Goal: Find contact information: Obtain details needed to contact an individual or organization

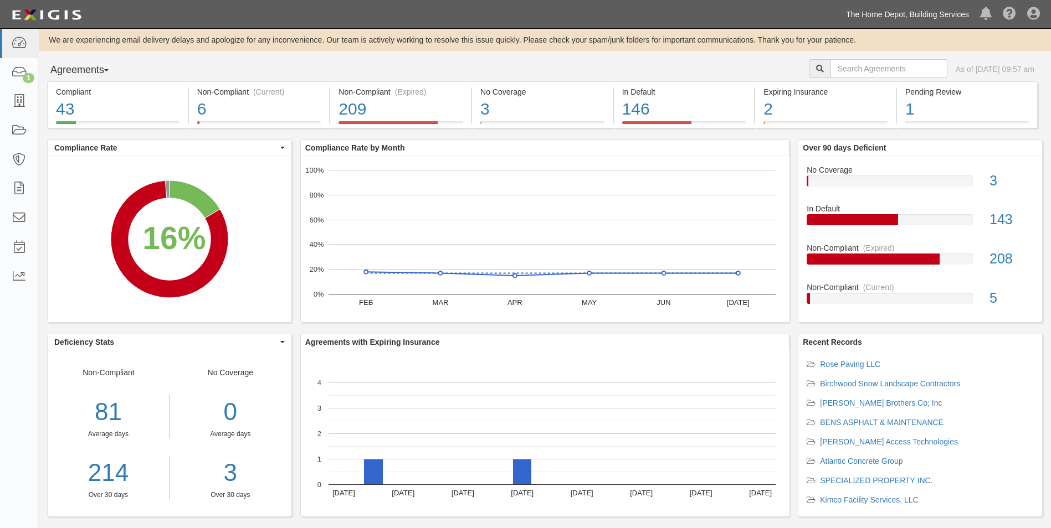
click at [932, 12] on link "The Home Depot, Building Services" at bounding box center [907, 14] width 134 height 22
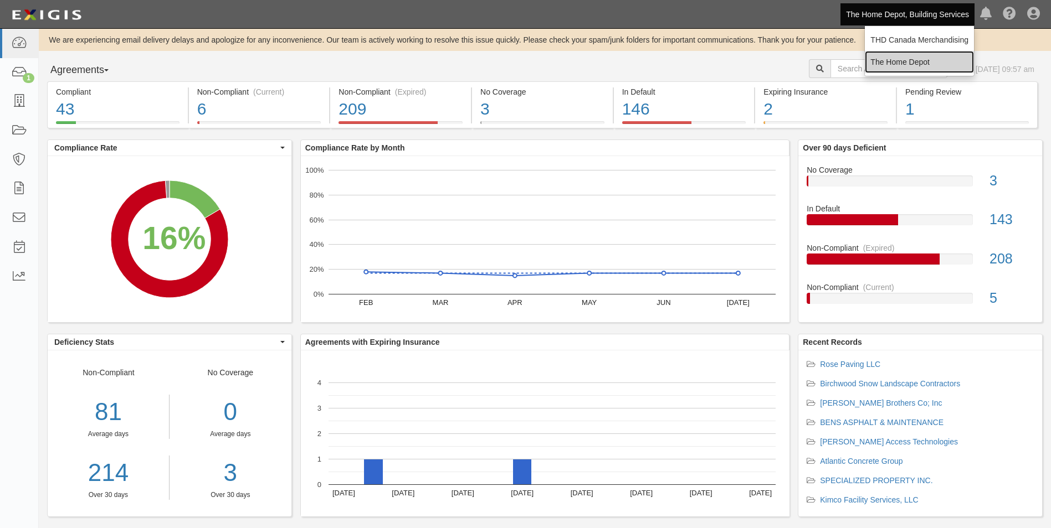
click at [923, 61] on link "The Home Depot" at bounding box center [919, 62] width 109 height 22
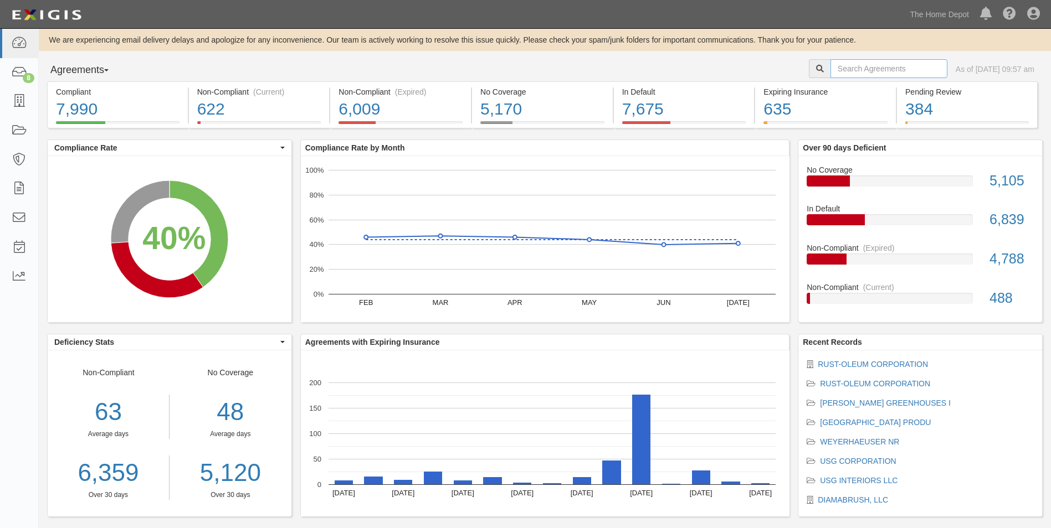
click at [916, 65] on input "text" at bounding box center [888, 68] width 117 height 19
type input "Pequa"
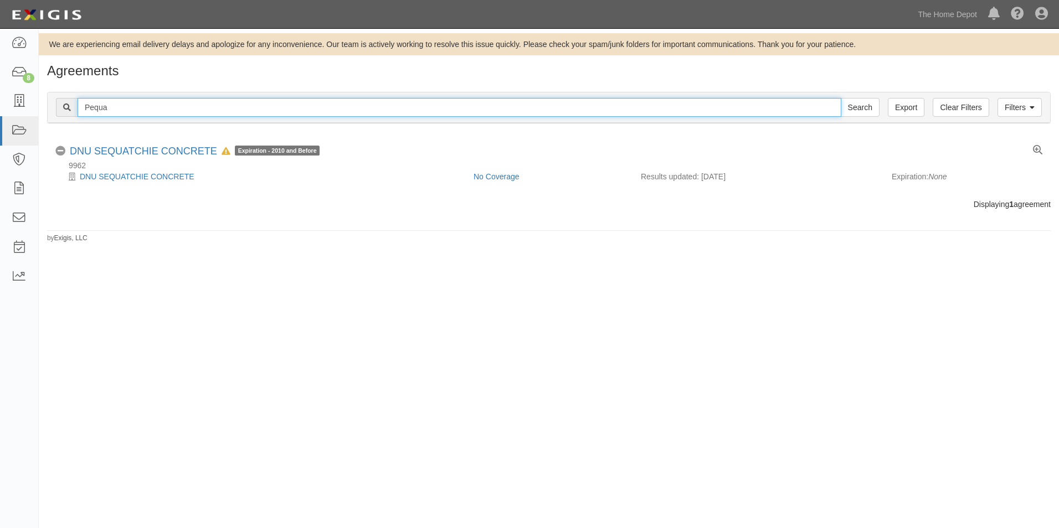
click at [472, 111] on input "Pequa" at bounding box center [460, 107] width 764 height 19
paste input "571001"
type input "571001"
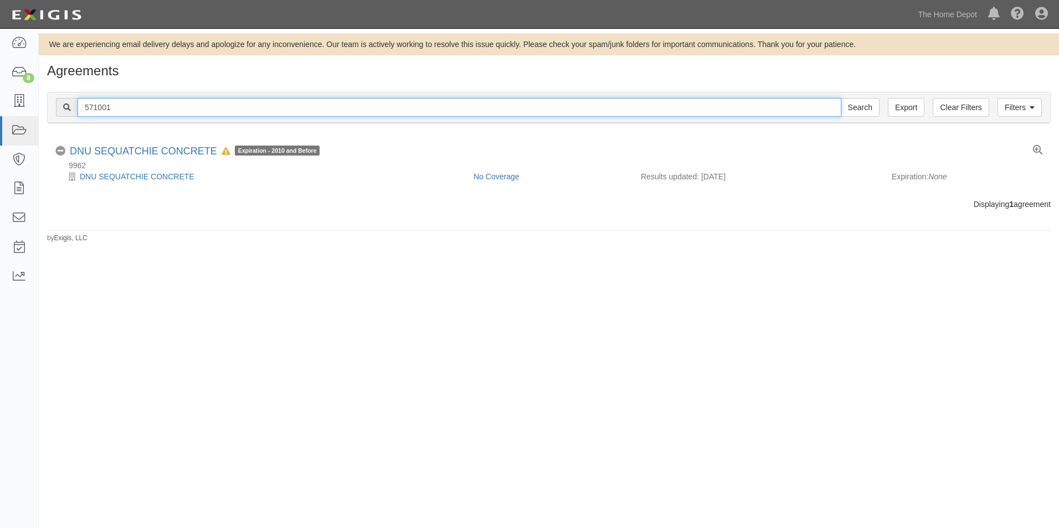
click at [841, 98] on input "Search" at bounding box center [860, 107] width 39 height 19
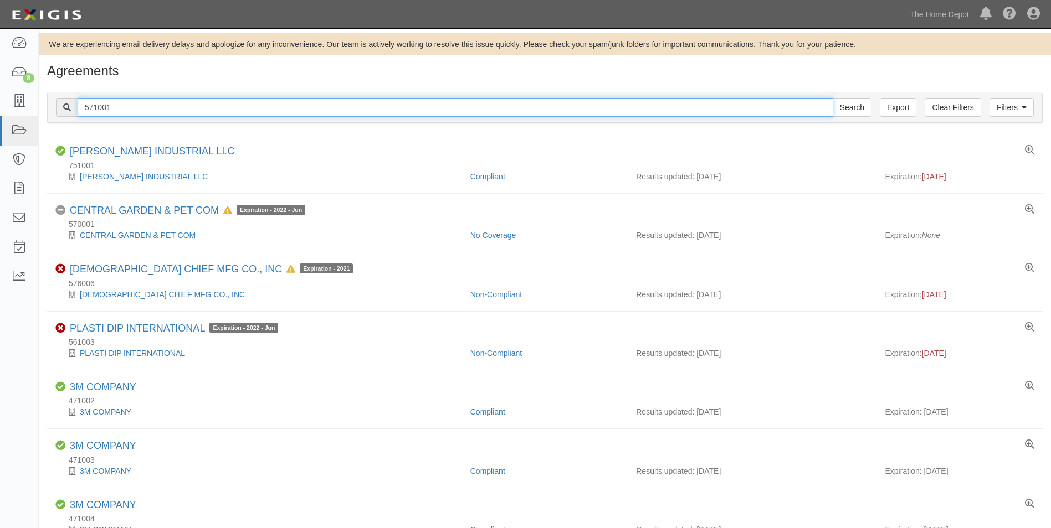
click at [185, 111] on input "571001" at bounding box center [456, 107] width 756 height 19
type input "[PERSON_NAME]"
click at [832, 98] on input "Search" at bounding box center [851, 107] width 39 height 19
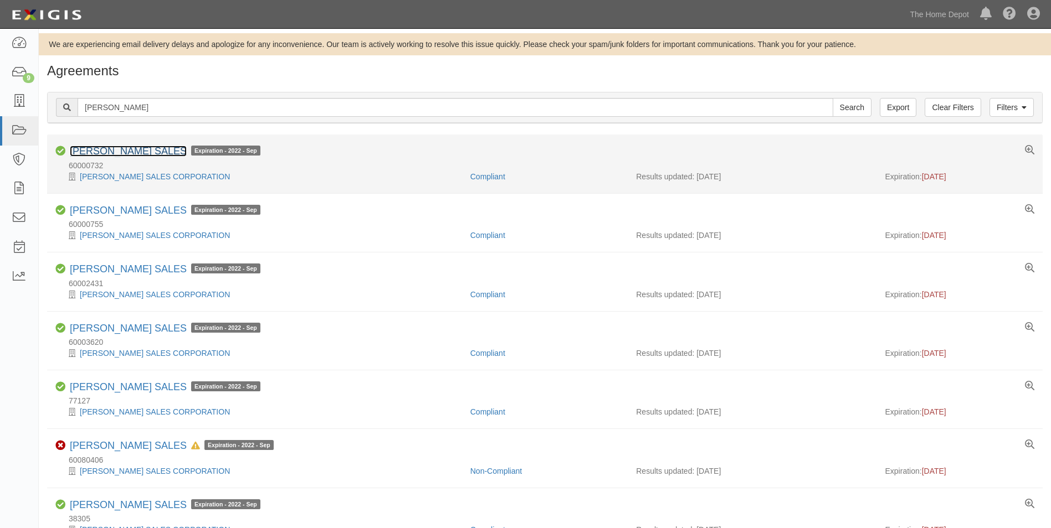
click at [117, 151] on link "[PERSON_NAME] SALES" at bounding box center [128, 151] width 117 height 11
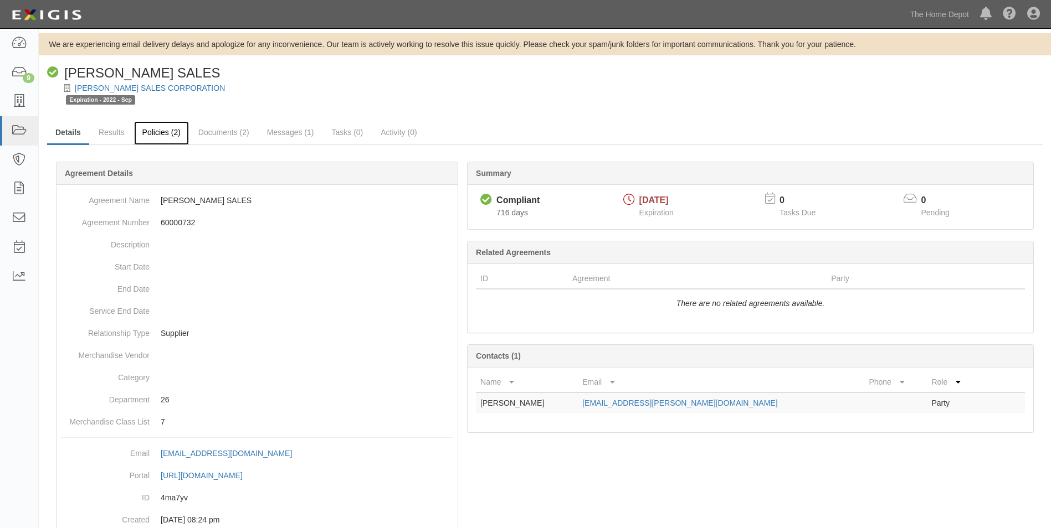
click at [172, 138] on link "Policies (2)" at bounding box center [161, 133] width 55 height 24
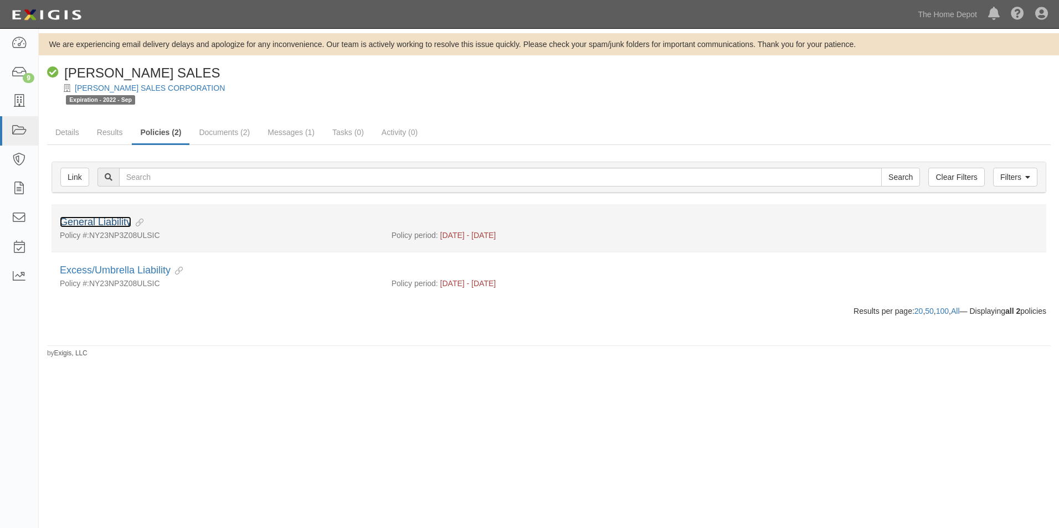
click at [105, 220] on link "General Liability" at bounding box center [95, 222] width 71 height 11
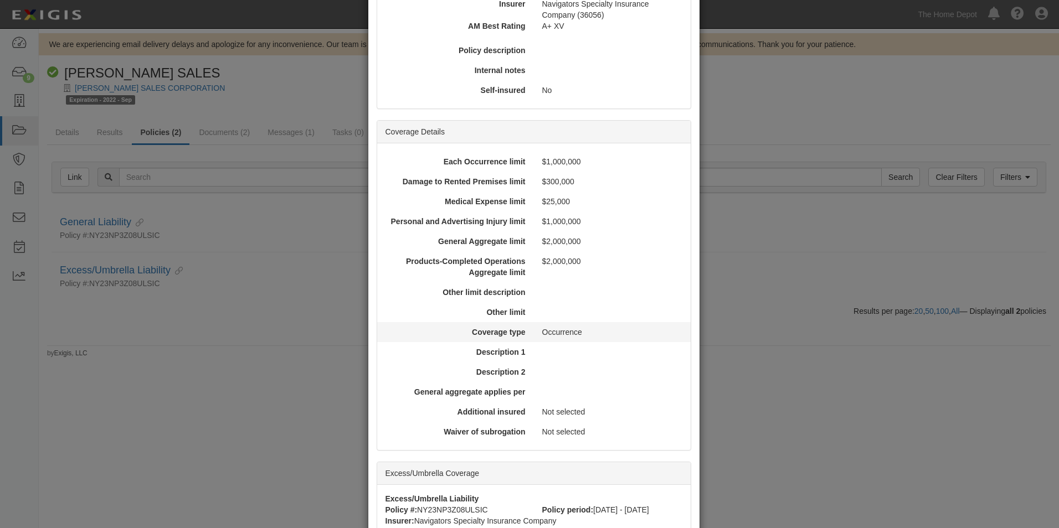
scroll to position [347, 0]
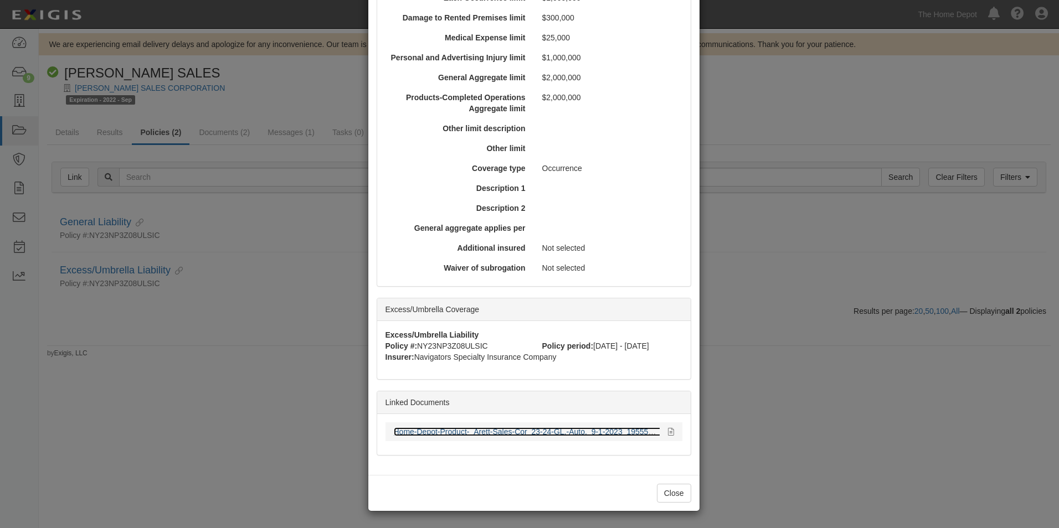
click at [531, 432] on link "Home-Depot-Product-_Arett-Sales-Cor_23-24-GL,-Auto,_9-1-2023_1955553529.pdf" at bounding box center [538, 432] width 289 height 9
click at [676, 494] on button "Close" at bounding box center [674, 493] width 34 height 19
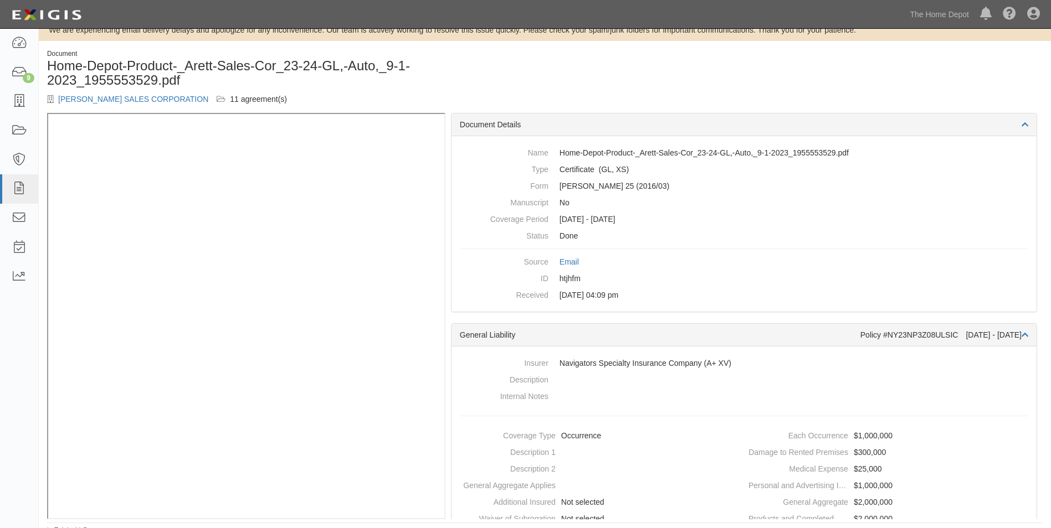
scroll to position [22, 0]
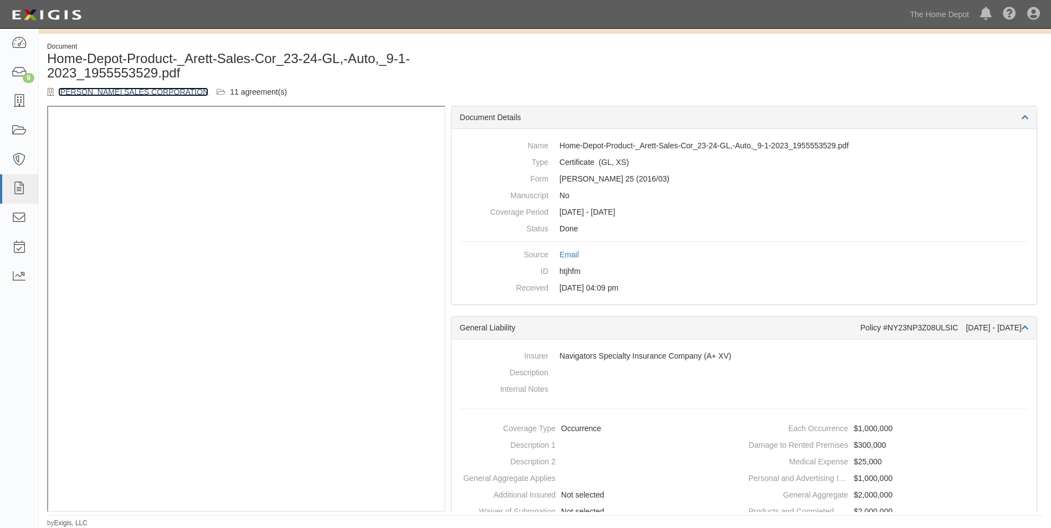
click at [117, 92] on link "[PERSON_NAME] SALES CORPORATION" at bounding box center [133, 92] width 150 height 9
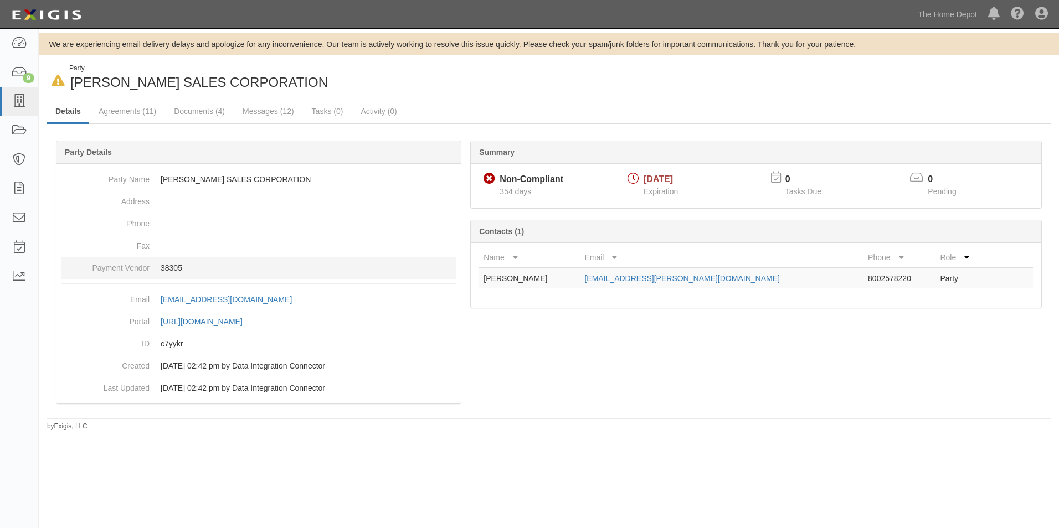
click at [176, 270] on p "38305" at bounding box center [309, 268] width 296 height 11
copy p "38305"
click at [108, 116] on link "Agreements (11)" at bounding box center [127, 112] width 74 height 24
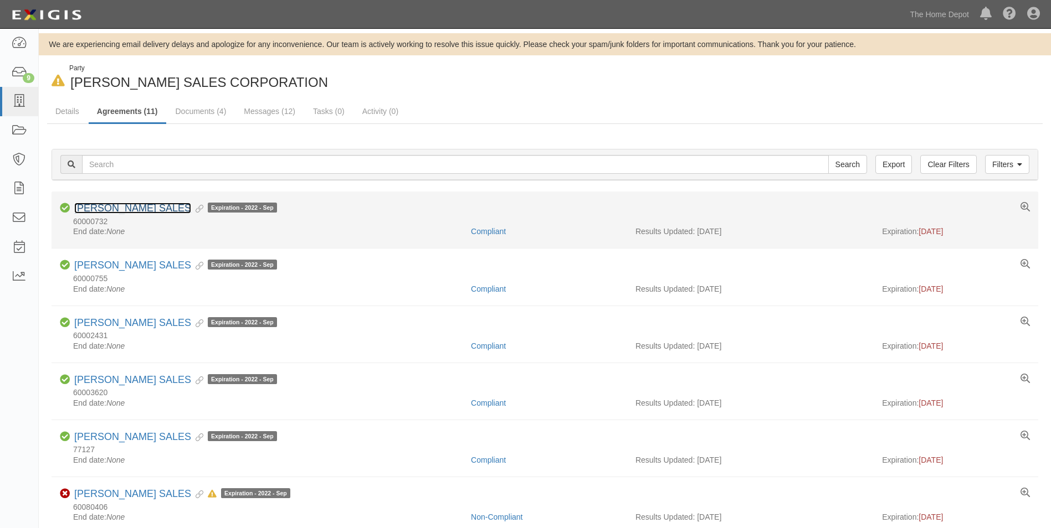
click at [111, 208] on link "[PERSON_NAME] SALES" at bounding box center [132, 208] width 117 height 11
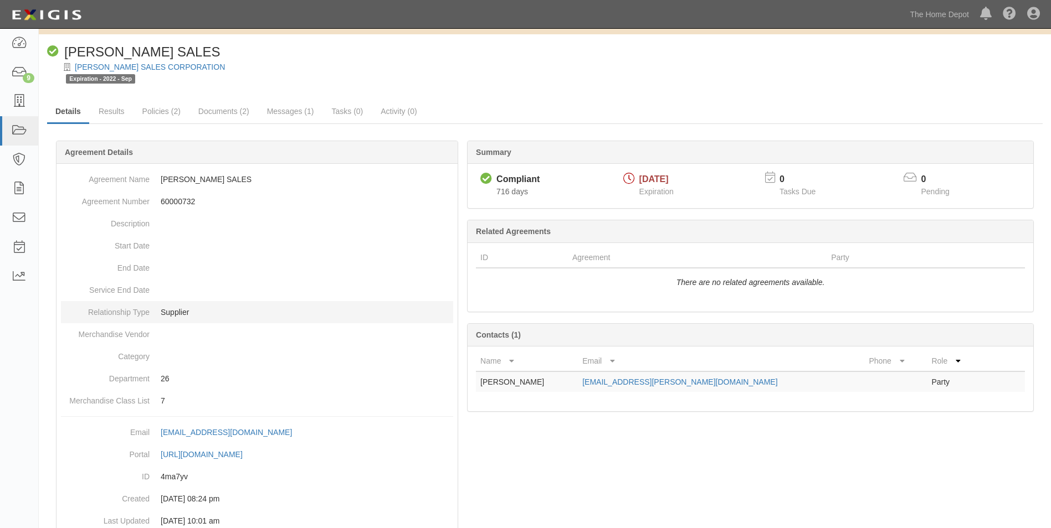
scroll to position [2, 0]
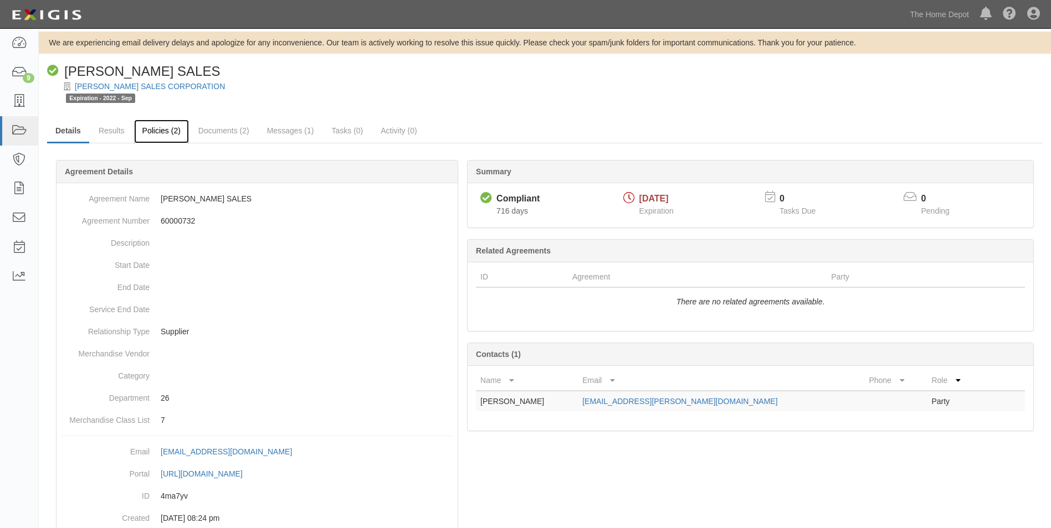
click at [162, 139] on link "Policies (2)" at bounding box center [161, 132] width 55 height 24
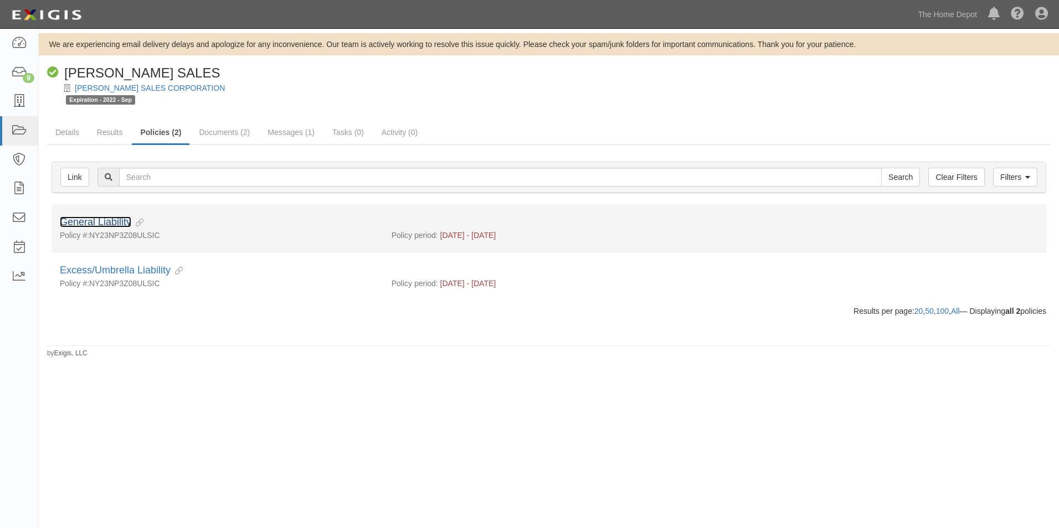
click at [102, 223] on link "General Liability" at bounding box center [95, 222] width 71 height 11
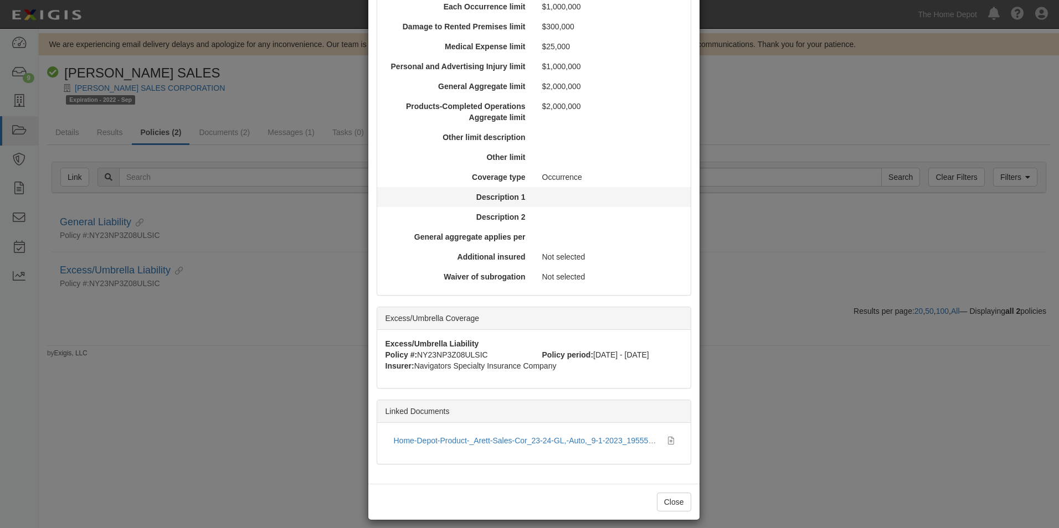
scroll to position [347, 0]
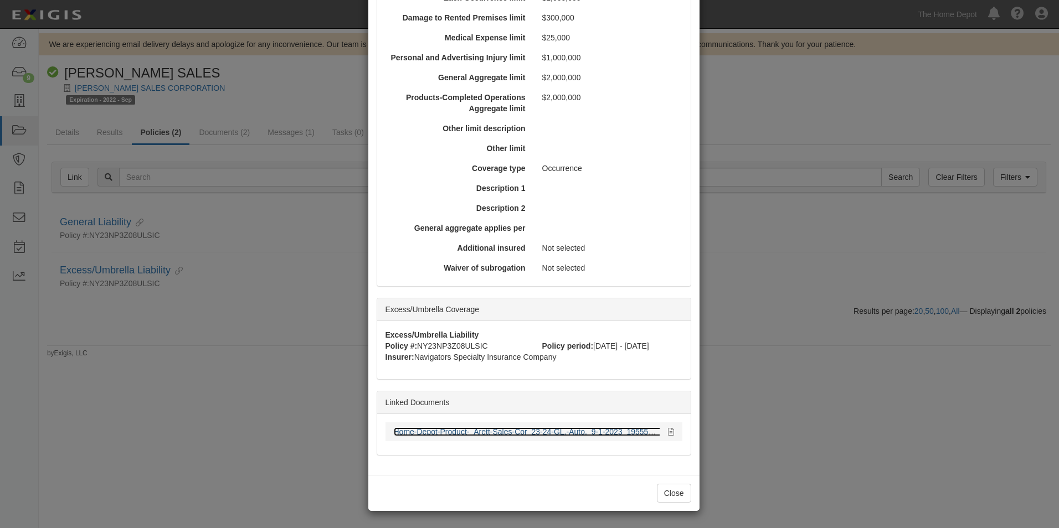
click at [462, 434] on link "Home-Depot-Product-_Arett-Sales-Cor_23-24-GL,-Auto,_9-1-2023_1955553529.pdf" at bounding box center [538, 432] width 289 height 9
click at [667, 488] on button "Close" at bounding box center [674, 493] width 34 height 19
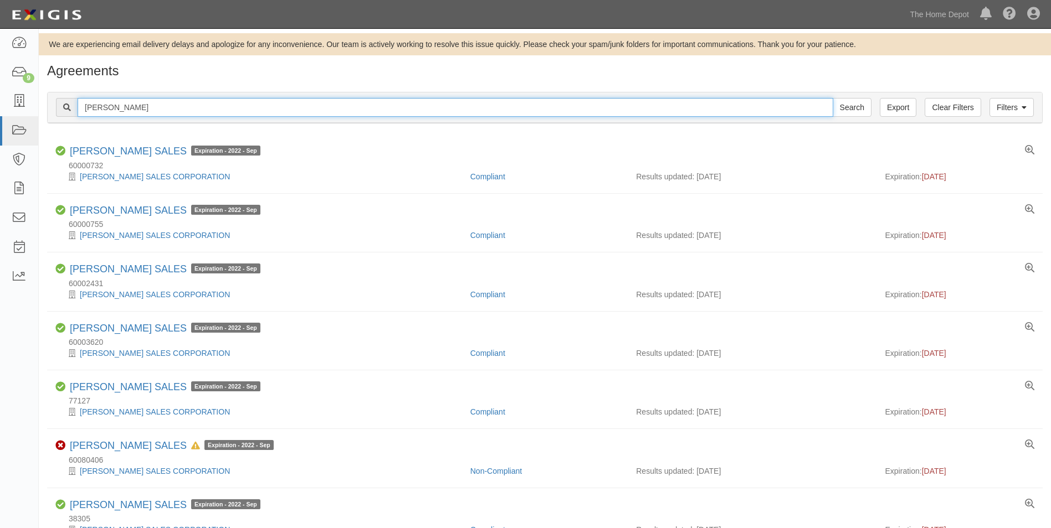
click at [141, 110] on input "[PERSON_NAME]" at bounding box center [456, 107] width 756 height 19
type input "Sun bulb"
click at [832, 98] on input "Search" at bounding box center [851, 107] width 39 height 19
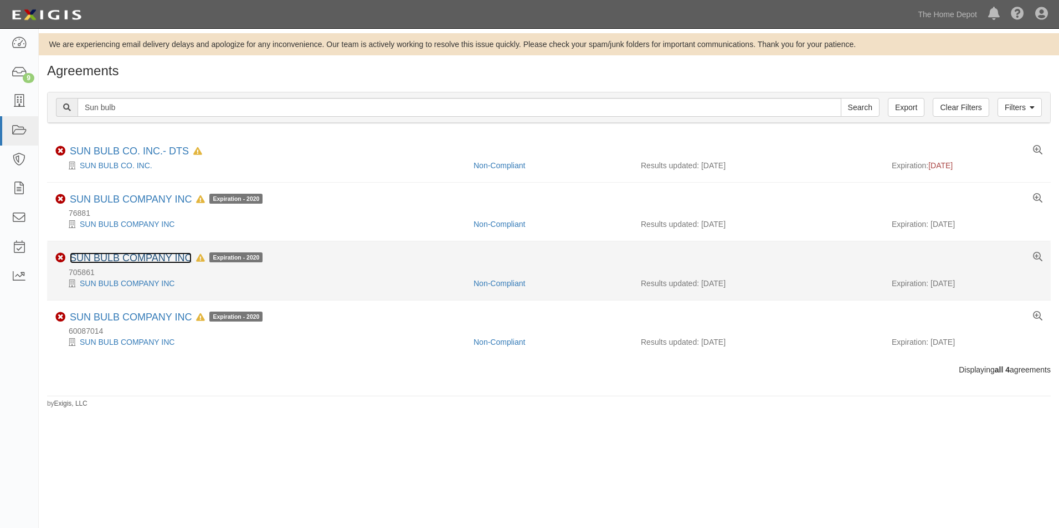
click at [133, 257] on link "SUN BULB COMPANY INC" at bounding box center [131, 258] width 122 height 11
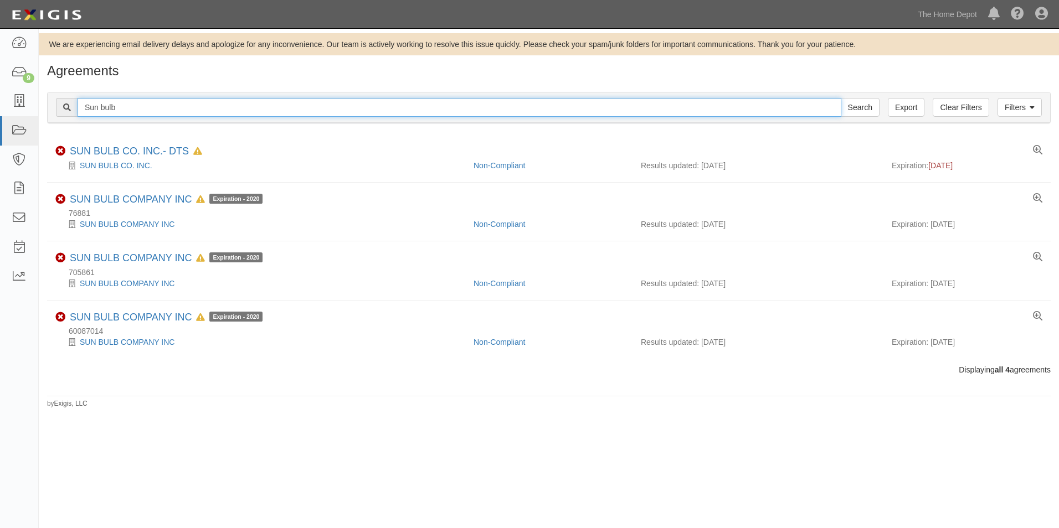
click at [213, 107] on input "Sun bulb" at bounding box center [460, 107] width 764 height 19
paste input "15981"
type input "15981"
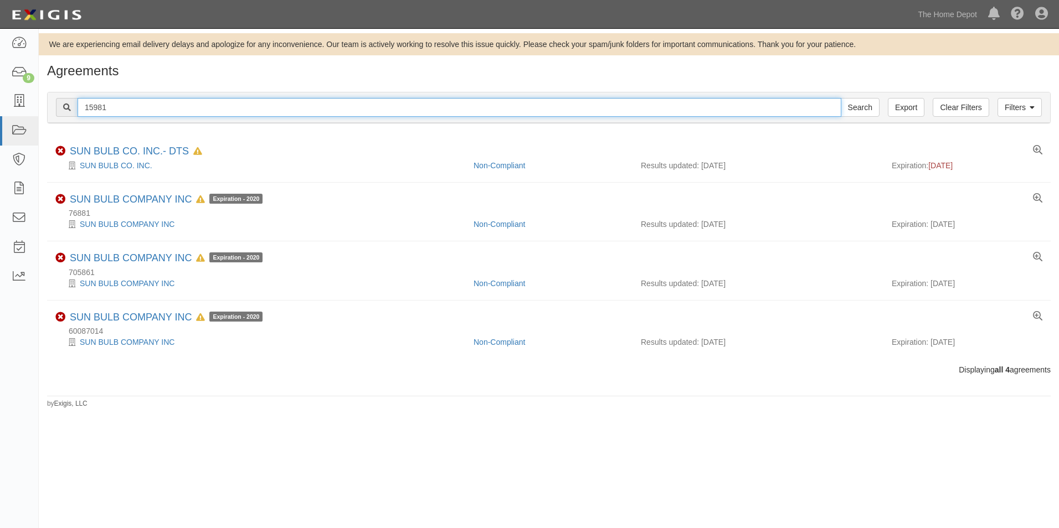
click at [841, 98] on input "Search" at bounding box center [860, 107] width 39 height 19
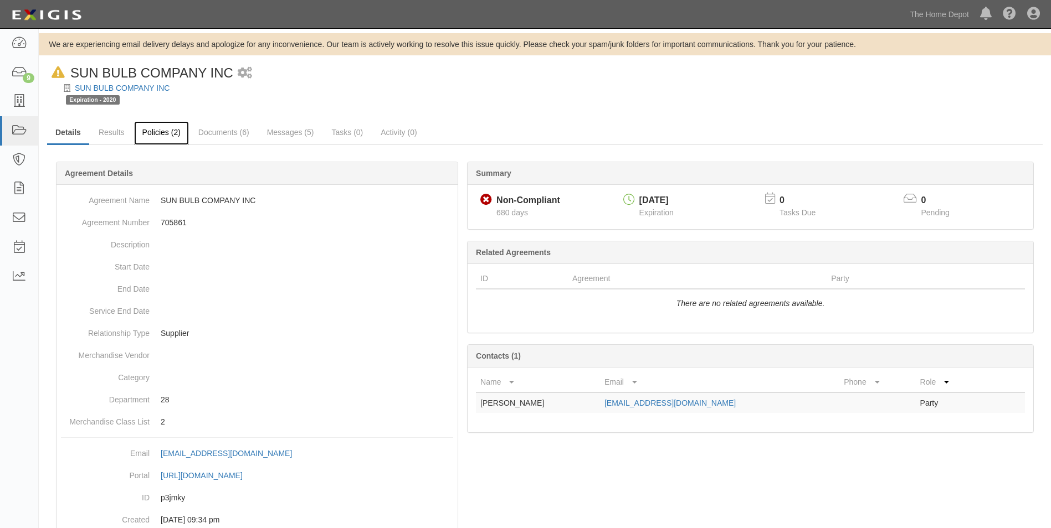
click at [152, 131] on link "Policies (2)" at bounding box center [161, 133] width 55 height 24
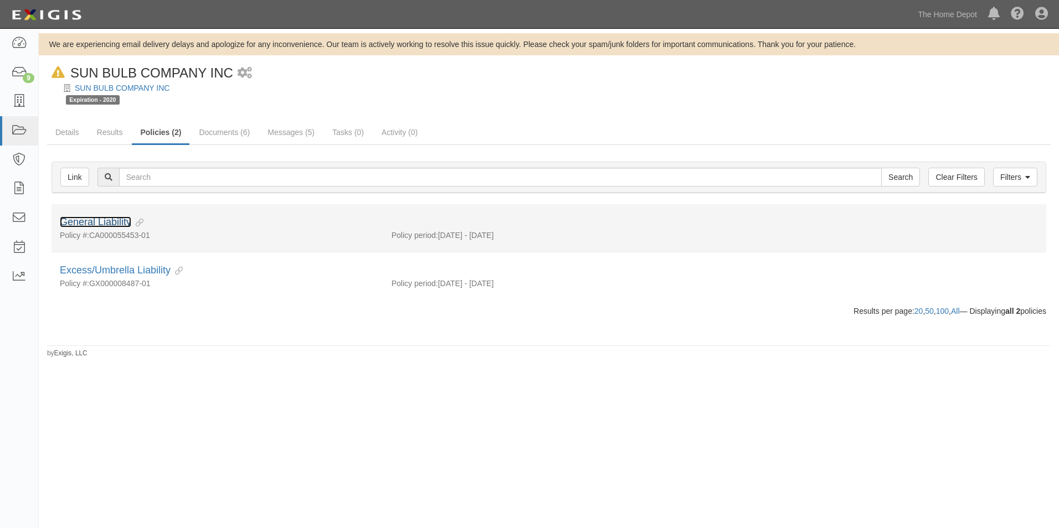
click at [103, 218] on link "General Liability" at bounding box center [95, 222] width 71 height 11
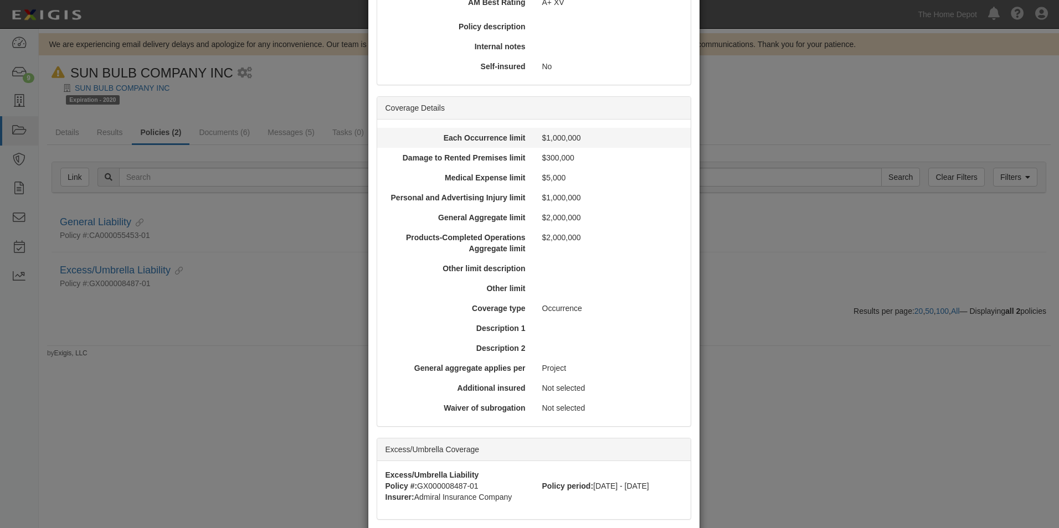
scroll to position [332, 0]
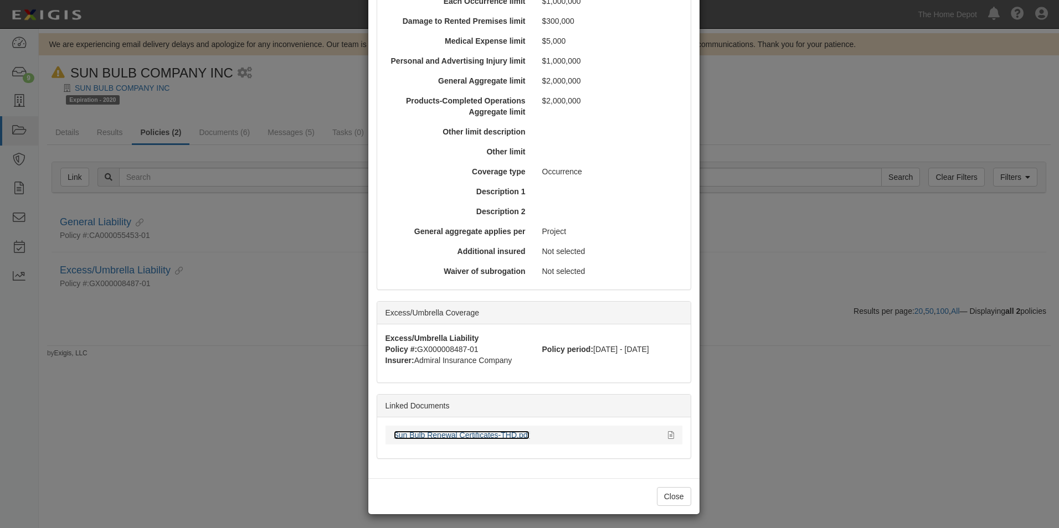
click at [477, 436] on link "Sun Bulb Renewal Certificates-THD.pdf" at bounding box center [462, 435] width 136 height 9
click at [667, 497] on button "Close" at bounding box center [674, 496] width 34 height 19
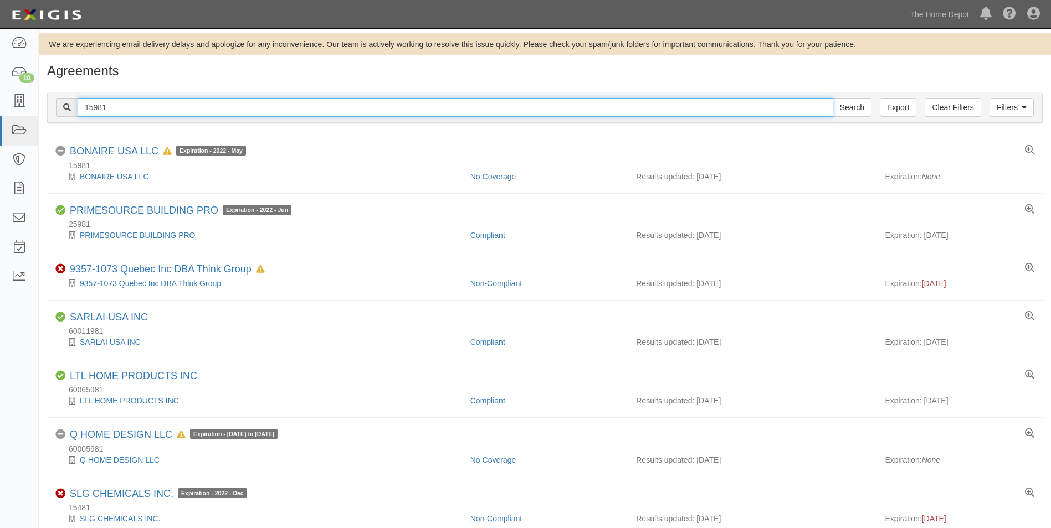
click at [227, 109] on input "15981" at bounding box center [456, 107] width 756 height 19
type input "BONAIRE"
click at [832, 98] on input "Search" at bounding box center [851, 107] width 39 height 19
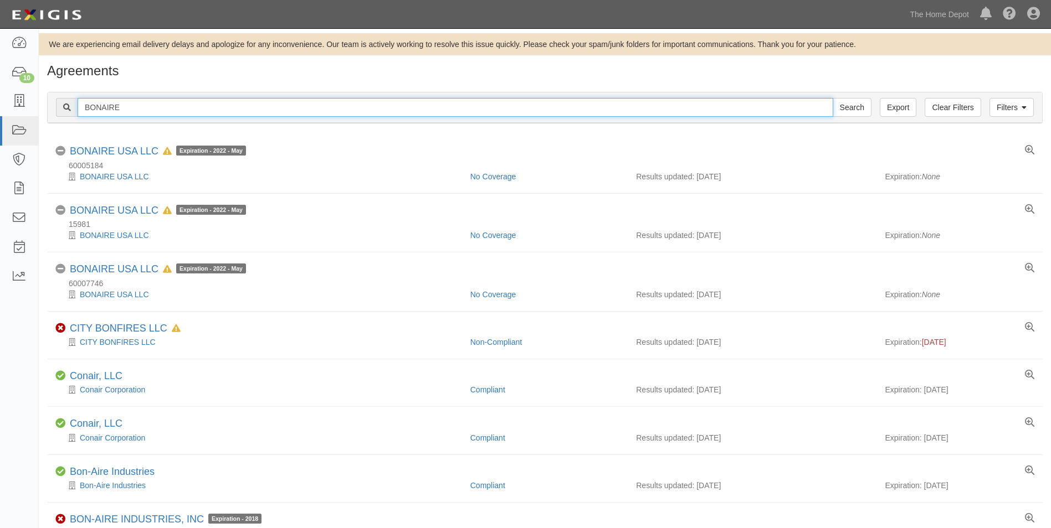
click at [135, 106] on input "BONAIRE" at bounding box center [456, 107] width 756 height 19
type input "CLIMATE TECHNOLOGIES"
click at [832, 98] on input "Search" at bounding box center [851, 107] width 39 height 19
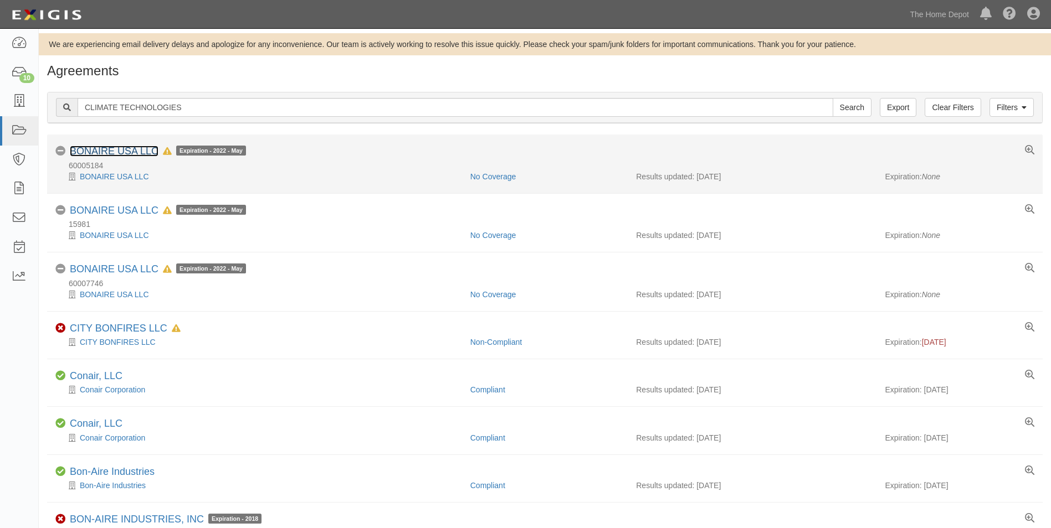
click at [92, 148] on link "BONAIRE USA LLC" at bounding box center [114, 151] width 89 height 11
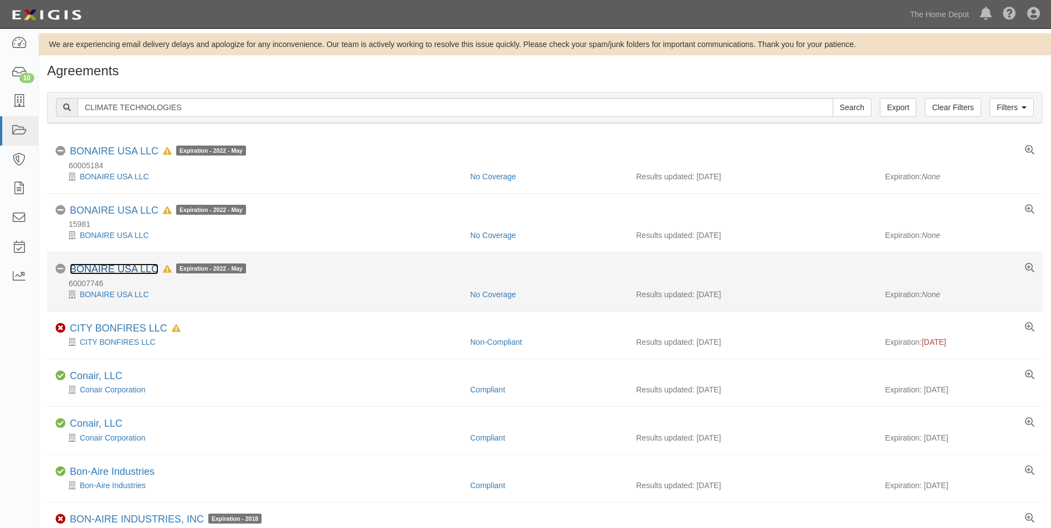
click at [112, 268] on link "BONAIRE USA LLC" at bounding box center [114, 269] width 89 height 11
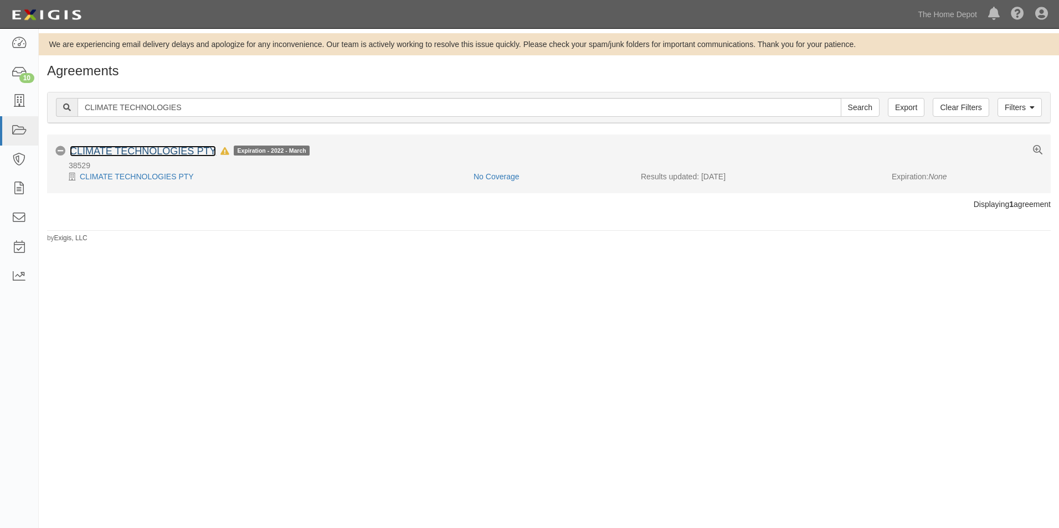
click at [141, 152] on link "CLIMATE TECHNOLOGIES PTY" at bounding box center [143, 151] width 146 height 11
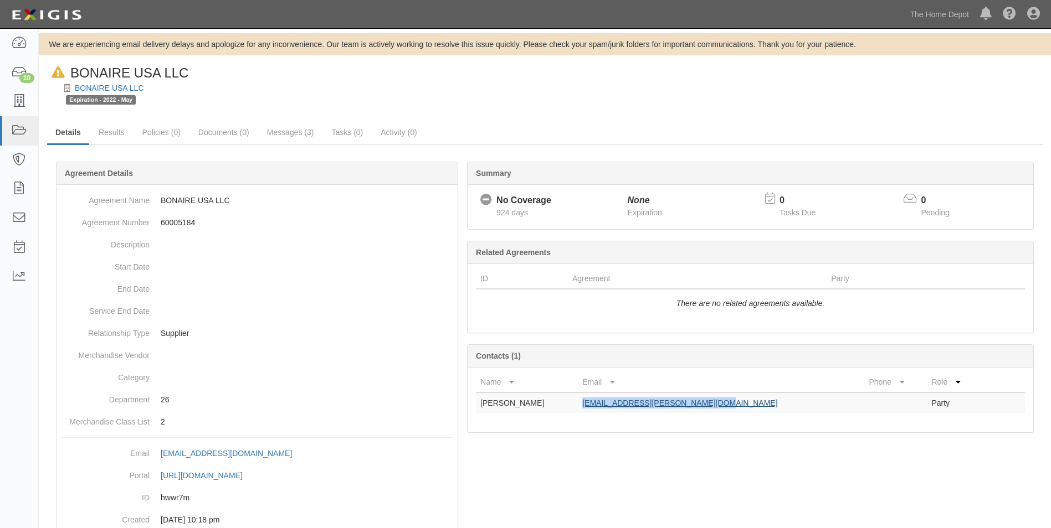
drag, startPoint x: 739, startPoint y: 408, endPoint x: 607, endPoint y: 408, distance: 132.4
click at [607, 408] on td "[EMAIL_ADDRESS][PERSON_NAME][DOMAIN_NAME]" at bounding box center [721, 403] width 286 height 20
copy link "[EMAIL_ADDRESS][PERSON_NAME][DOMAIN_NAME]"
